Goal: Information Seeking & Learning: Learn about a topic

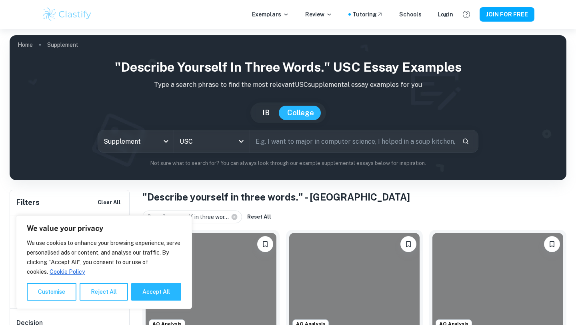
scroll to position [255, 0]
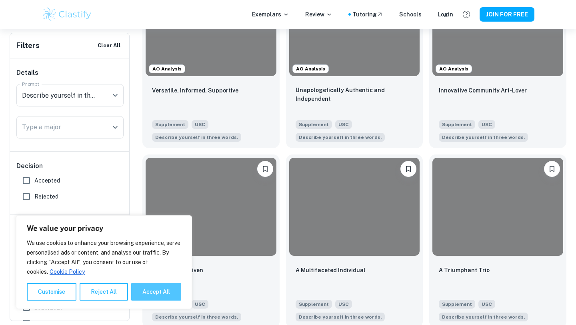
click at [167, 291] on button "Accept All" at bounding box center [156, 292] width 50 height 18
checkbox input "true"
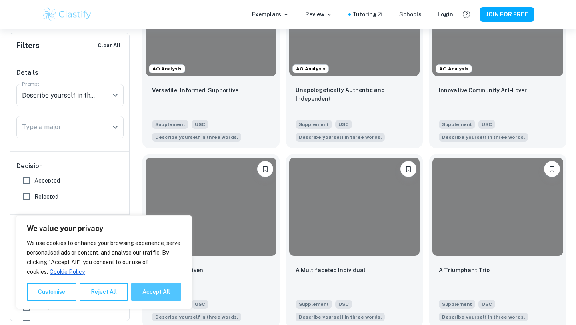
checkbox input "true"
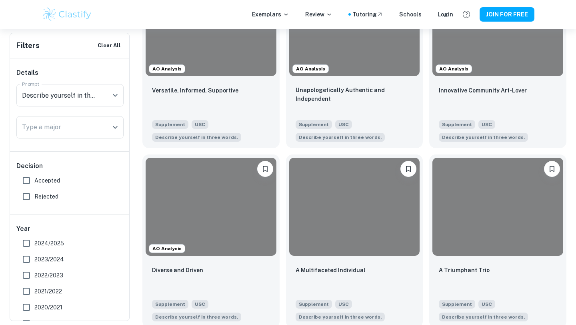
click at [51, 171] on h6 "Decision" at bounding box center [69, 166] width 107 height 10
click at [52, 183] on span "Accepted" at bounding box center [47, 180] width 26 height 9
click at [34, 183] on input "Accepted" at bounding box center [26, 181] width 16 height 16
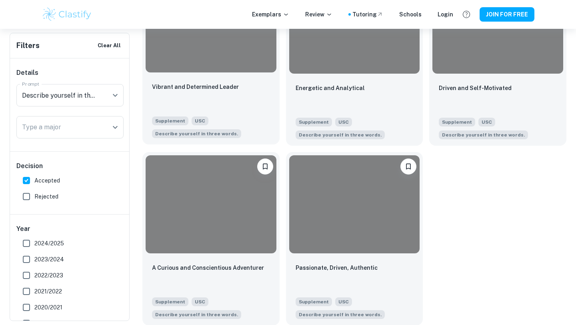
scroll to position [977, 0]
click at [26, 183] on input "Accepted" at bounding box center [26, 181] width 16 height 16
checkbox input "false"
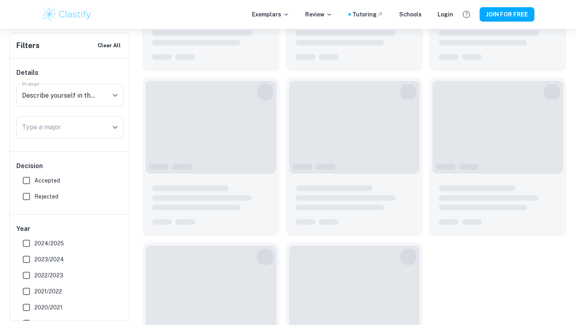
click at [33, 194] on input "Rejected" at bounding box center [26, 197] width 16 height 16
checkbox input "true"
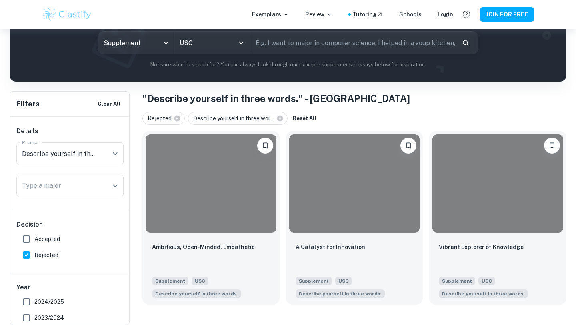
scroll to position [78, 0]
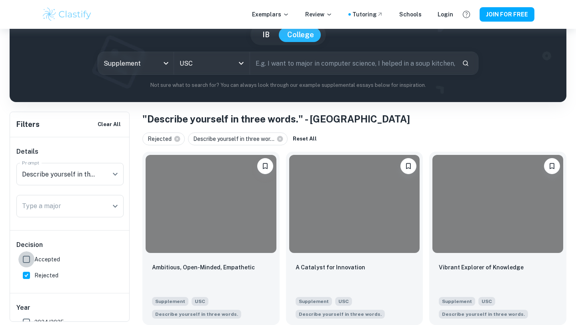
click at [27, 255] on input "Accepted" at bounding box center [26, 259] width 16 height 16
checkbox input "true"
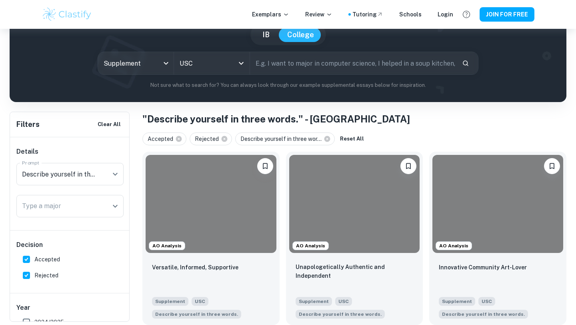
click at [61, 275] on label "Rejected" at bounding box center [67, 275] width 99 height 16
click at [34, 275] on input "Rejected" at bounding box center [26, 275] width 16 height 16
checkbox input "false"
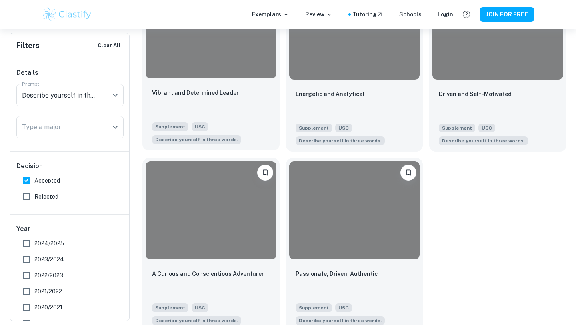
scroll to position [977, 0]
